Goal: Find specific page/section: Find specific page/section

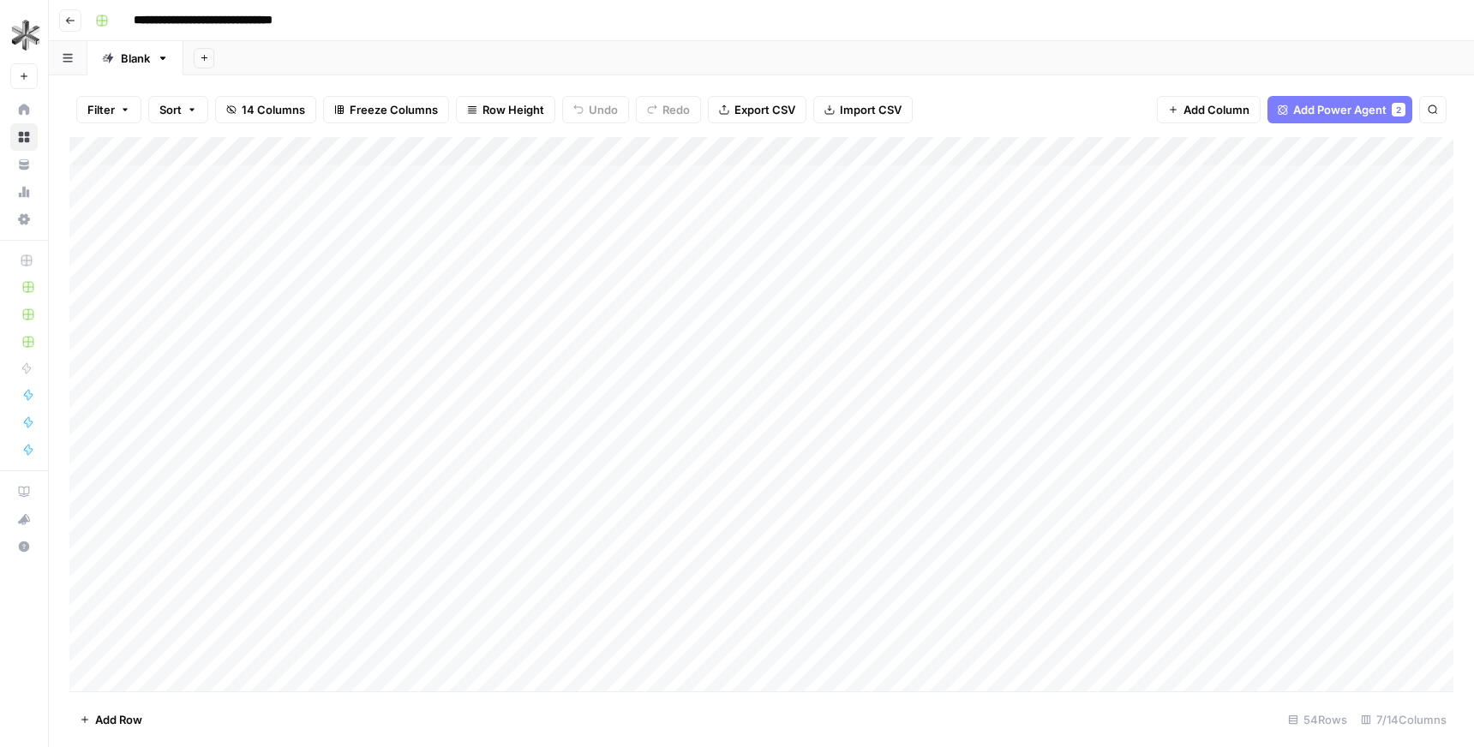
click at [75, 26] on button "Go back" at bounding box center [70, 20] width 22 height 22
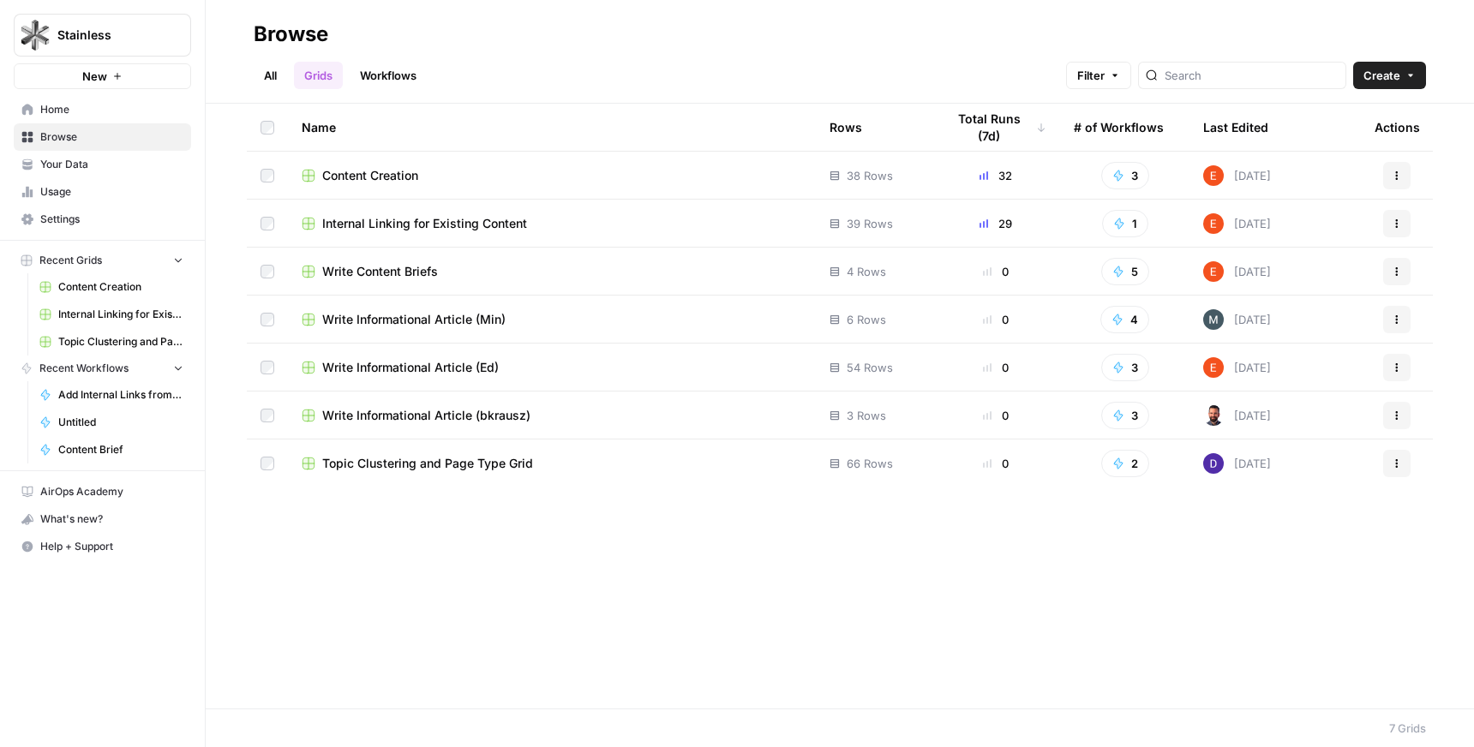
click at [437, 171] on div "Content Creation" at bounding box center [552, 175] width 500 height 17
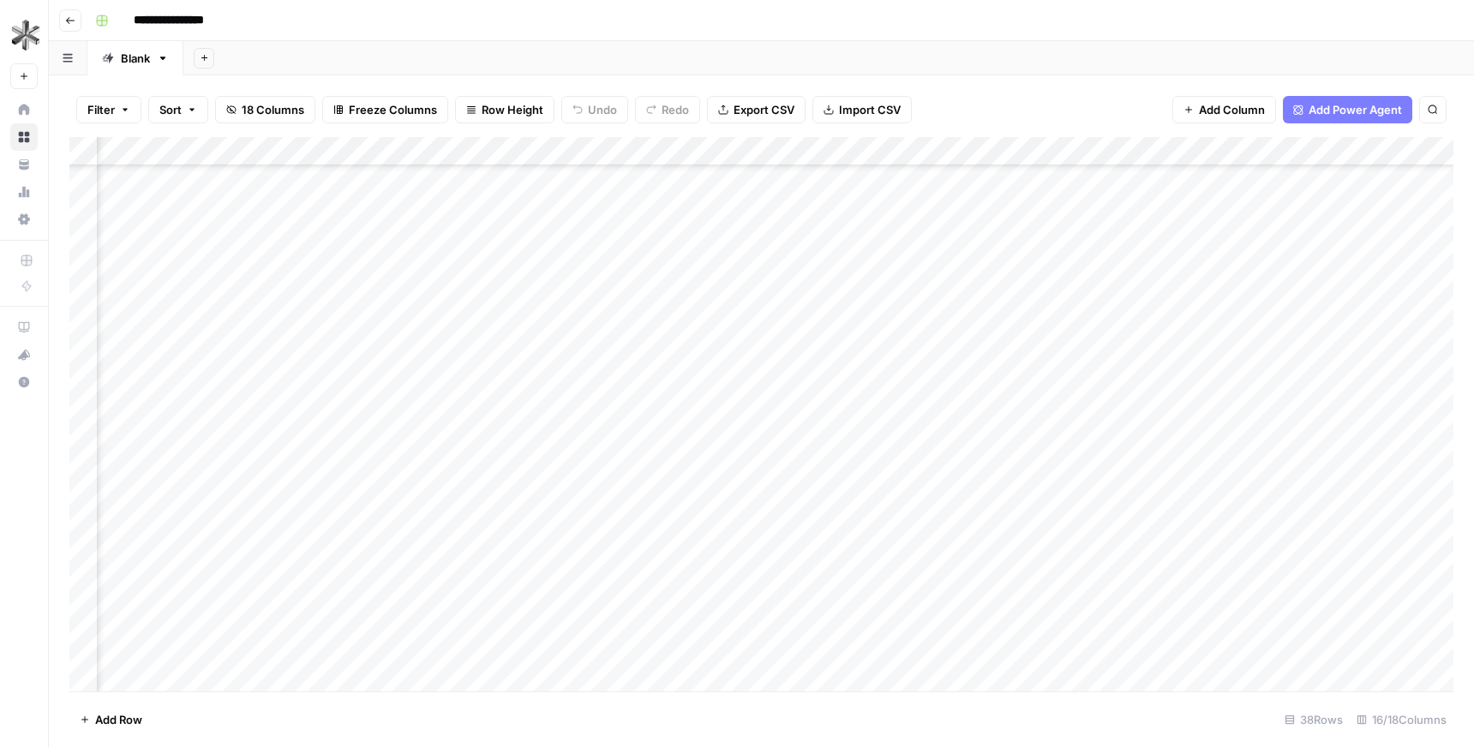
scroll to position [596, 0]
